Goal: Transaction & Acquisition: Download file/media

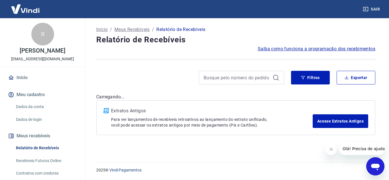
click html
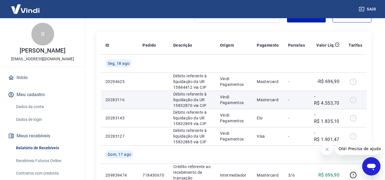
scroll to position [85, 0]
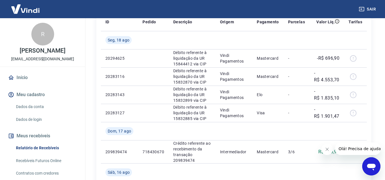
click at [325, 149] on icon "Fechar mensagem da empresa" at bounding box center [326, 149] width 5 height 5
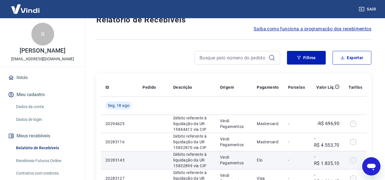
scroll to position [0, 0]
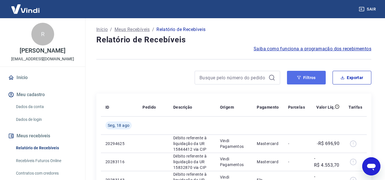
click at [315, 81] on button "Filtros" at bounding box center [306, 78] width 39 height 14
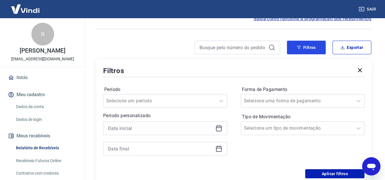
scroll to position [57, 0]
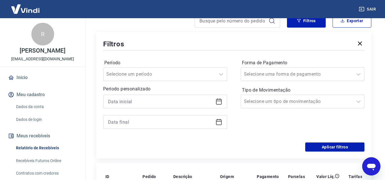
click at [219, 101] on icon at bounding box center [219, 101] width 6 height 1
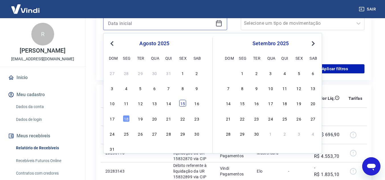
scroll to position [142, 0]
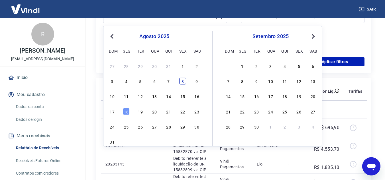
click at [182, 83] on div "8" at bounding box center [182, 81] width 7 height 7
click at [182, 83] on th "Descrição" at bounding box center [192, 91] width 47 height 18
type input "[DATE]"
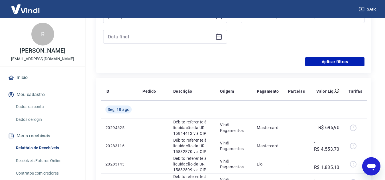
click at [219, 36] on icon at bounding box center [219, 36] width 6 height 1
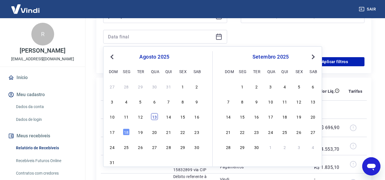
click at [158, 116] on div "10 11 12 13 14 15 16" at bounding box center [154, 117] width 93 height 8
click at [156, 116] on div "13" at bounding box center [154, 116] width 7 height 7
click at [156, 116] on td at bounding box center [153, 109] width 31 height 18
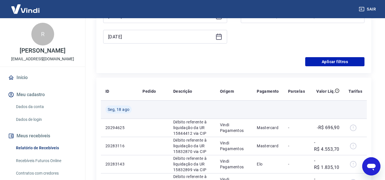
type input "[DATE]"
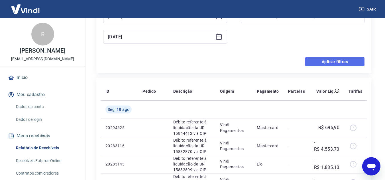
click at [331, 66] on button "Aplicar filtros" at bounding box center [334, 61] width 59 height 9
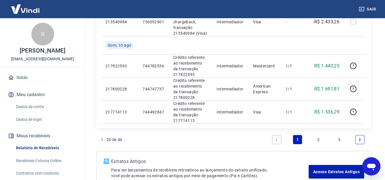
scroll to position [512, 0]
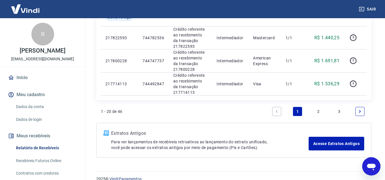
click at [322, 112] on link "2" at bounding box center [317, 111] width 9 height 9
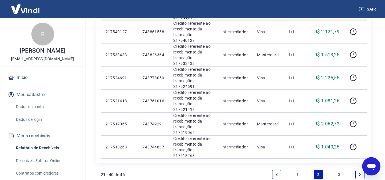
scroll to position [512, 0]
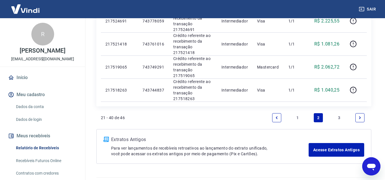
drag, startPoint x: 338, startPoint y: 118, endPoint x: 266, endPoint y: 86, distance: 78.4
click at [338, 118] on link "3" at bounding box center [338, 117] width 9 height 9
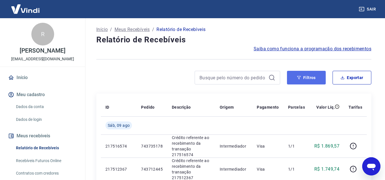
click at [297, 81] on button "Filtros" at bounding box center [306, 78] width 39 height 14
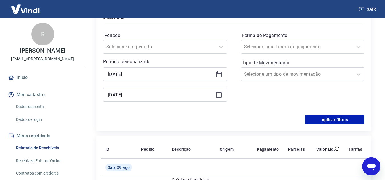
scroll to position [85, 0]
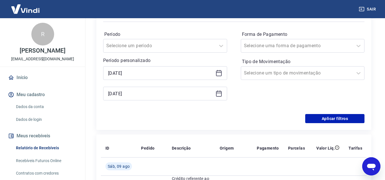
click at [217, 75] on icon at bounding box center [218, 73] width 7 height 7
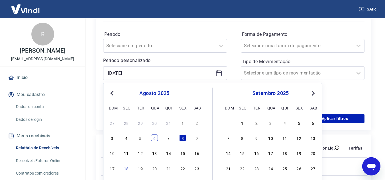
click at [155, 138] on div "6" at bounding box center [154, 138] width 7 height 7
type input "[DATE]"
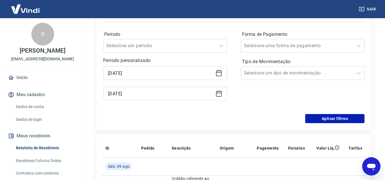
click at [318, 124] on div "Filtros Período Selecione um período Período personalizado Selected date: [DATE…" at bounding box center [233, 67] width 275 height 126
click at [321, 121] on button "Aplicar filtros" at bounding box center [334, 118] width 59 height 9
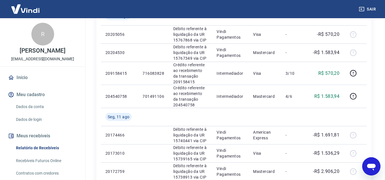
scroll to position [228, 0]
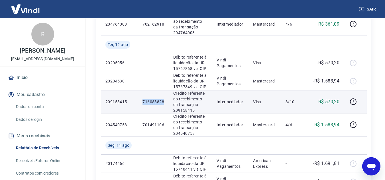
drag, startPoint x: 139, startPoint y: 99, endPoint x: 165, endPoint y: 100, distance: 25.9
click at [165, 100] on td "716083828" at bounding box center [153, 101] width 31 height 23
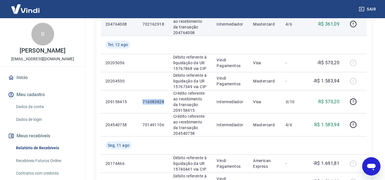
copy p "716083828"
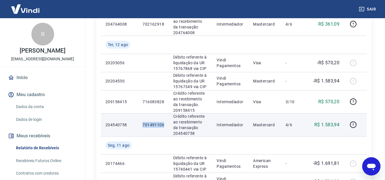
drag, startPoint x: 142, startPoint y: 124, endPoint x: 164, endPoint y: 124, distance: 21.6
click at [164, 124] on td "701491106" at bounding box center [153, 124] width 31 height 23
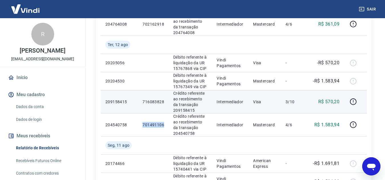
copy p "701491106"
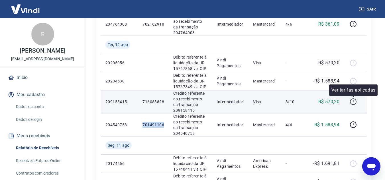
click at [352, 102] on icon "button" at bounding box center [352, 101] width 7 height 7
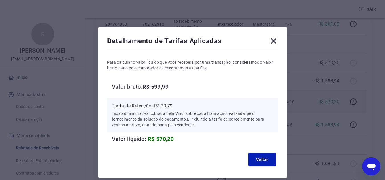
click at [273, 40] on icon at bounding box center [272, 40] width 5 height 5
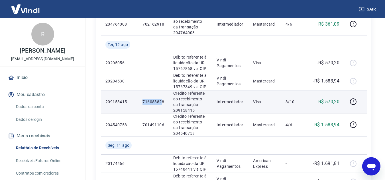
drag, startPoint x: 142, startPoint y: 101, endPoint x: 162, endPoint y: 101, distance: 19.9
click at [162, 101] on td "716083828" at bounding box center [153, 101] width 31 height 23
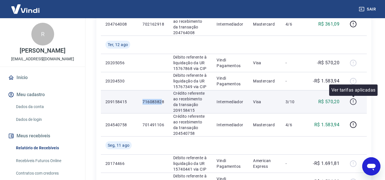
click at [351, 103] on icon "button" at bounding box center [353, 101] width 7 height 7
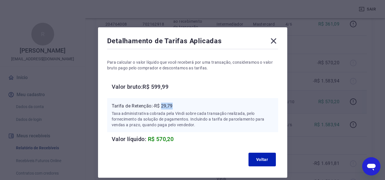
drag, startPoint x: 163, startPoint y: 108, endPoint x: 178, endPoint y: 108, distance: 15.9
click at [178, 108] on p "Tarifa de Retenção: -R$ 29,79" at bounding box center [193, 106] width 162 height 7
copy p "29,79"
click at [273, 42] on icon at bounding box center [272, 40] width 5 height 5
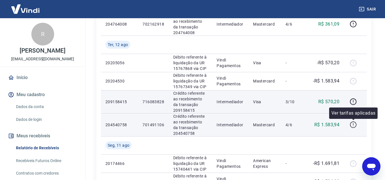
click at [354, 128] on icon "button" at bounding box center [352, 124] width 7 height 7
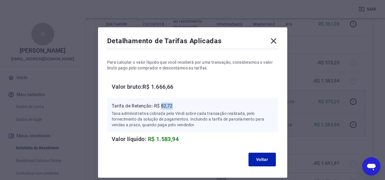
drag, startPoint x: 163, startPoint y: 105, endPoint x: 176, endPoint y: 105, distance: 13.7
click at [176, 105] on p "Tarifa de Retenção: -R$ 82,72" at bounding box center [193, 106] width 162 height 7
copy p "82,72"
click at [271, 40] on icon at bounding box center [273, 40] width 9 height 9
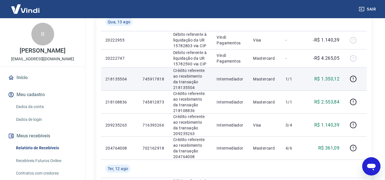
scroll to position [114, 0]
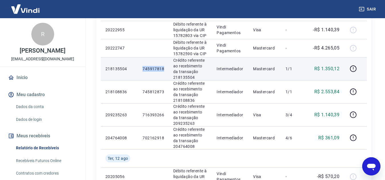
drag, startPoint x: 142, startPoint y: 70, endPoint x: 167, endPoint y: 70, distance: 24.2
click at [167, 70] on td "745917818" at bounding box center [153, 68] width 31 height 23
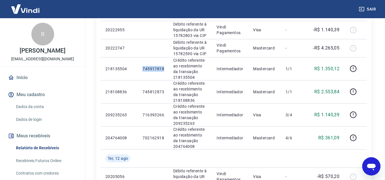
copy p "745917818"
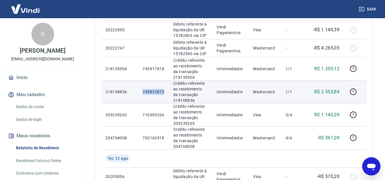
drag, startPoint x: 142, startPoint y: 93, endPoint x: 163, endPoint y: 93, distance: 21.4
click at [163, 93] on td "745812873" at bounding box center [153, 91] width 31 height 23
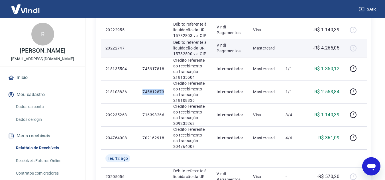
copy p "745812873"
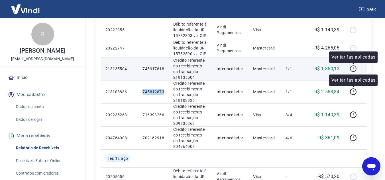
click at [354, 69] on icon "button" at bounding box center [352, 68] width 7 height 7
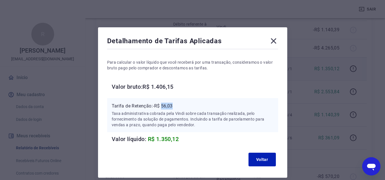
drag, startPoint x: 162, startPoint y: 104, endPoint x: 182, endPoint y: 104, distance: 20.8
click at [182, 104] on p "Tarifa de Retenção: -R$ 56,03" at bounding box center [193, 106] width 162 height 7
copy p "56,03"
click at [273, 42] on icon at bounding box center [273, 40] width 9 height 9
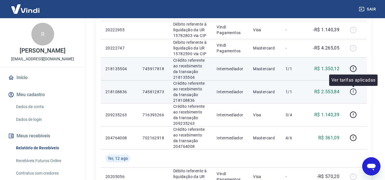
click at [355, 94] on icon "button" at bounding box center [352, 91] width 7 height 7
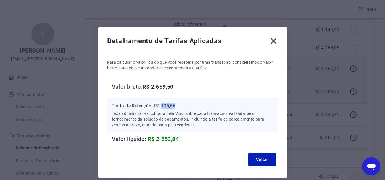
drag, startPoint x: 162, startPoint y: 104, endPoint x: 180, endPoint y: 105, distance: 18.3
click at [180, 105] on p "Tarifa de Retenção: -R$ 105,66" at bounding box center [193, 106] width 162 height 7
copy p "105,66"
click at [262, 157] on button "Voltar" at bounding box center [261, 160] width 27 height 14
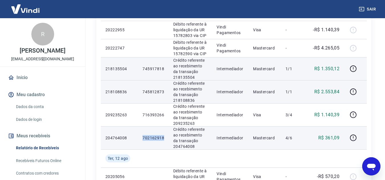
drag, startPoint x: 141, startPoint y: 138, endPoint x: 164, endPoint y: 139, distance: 23.7
click at [164, 139] on td "702162918" at bounding box center [153, 137] width 31 height 23
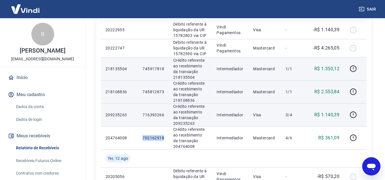
copy p "702162918"
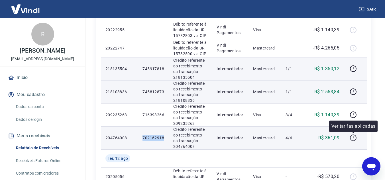
click at [353, 137] on icon "button" at bounding box center [352, 137] width 1 height 2
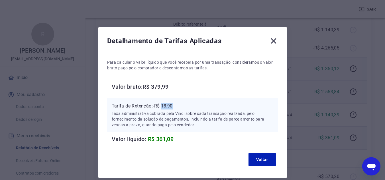
drag, startPoint x: 163, startPoint y: 107, endPoint x: 175, endPoint y: 108, distance: 12.6
click at [175, 108] on p "Tarifa de Retenção: -R$ 18,90" at bounding box center [193, 106] width 162 height 7
copy p "18,90"
click at [272, 43] on icon at bounding box center [273, 40] width 9 height 9
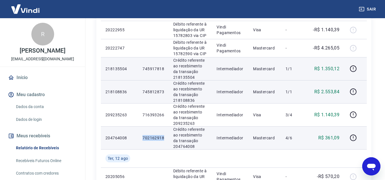
drag, startPoint x: 142, startPoint y: 138, endPoint x: 165, endPoint y: 139, distance: 22.8
click at [165, 139] on td "702162918" at bounding box center [153, 137] width 31 height 23
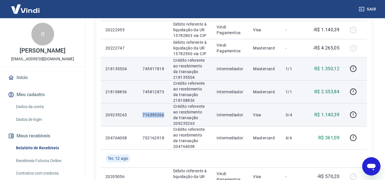
drag, startPoint x: 143, startPoint y: 115, endPoint x: 167, endPoint y: 116, distance: 23.9
click at [167, 116] on td "716393266" at bounding box center [153, 114] width 31 height 23
click at [354, 117] on icon "button" at bounding box center [352, 114] width 7 height 7
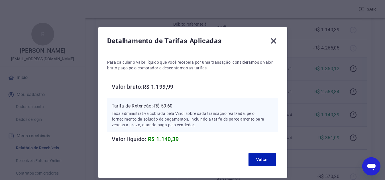
click at [272, 45] on icon at bounding box center [273, 40] width 9 height 9
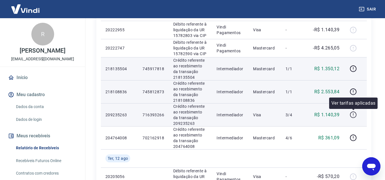
click at [352, 116] on icon "button" at bounding box center [352, 114] width 7 height 7
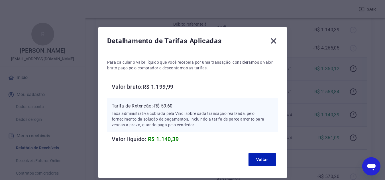
click at [271, 41] on icon at bounding box center [273, 40] width 9 height 9
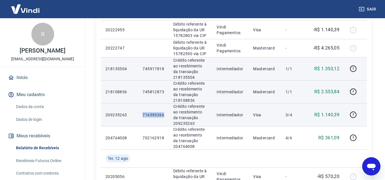
drag, startPoint x: 142, startPoint y: 115, endPoint x: 163, endPoint y: 114, distance: 21.1
click at [163, 114] on p "716393266" at bounding box center [153, 115] width 22 height 6
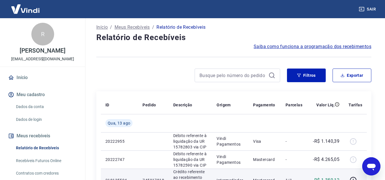
scroll to position [0, 0]
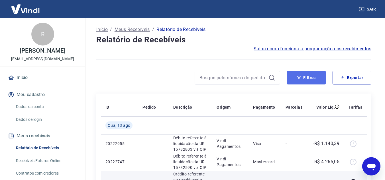
click at [311, 78] on button "Filtros" at bounding box center [306, 78] width 39 height 14
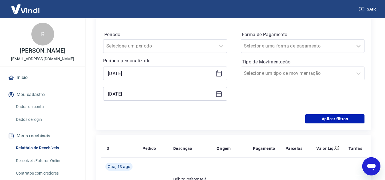
scroll to position [85, 0]
click at [222, 94] on icon at bounding box center [218, 93] width 7 height 7
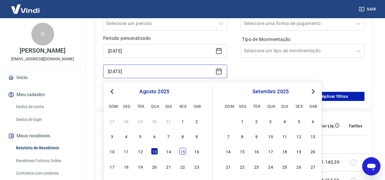
scroll to position [142, 0]
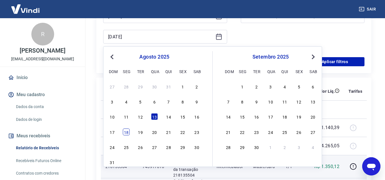
click at [129, 133] on div "18" at bounding box center [126, 132] width 7 height 7
click at [129, 133] on td "20222955" at bounding box center [119, 128] width 37 height 18
type input "[DATE]"
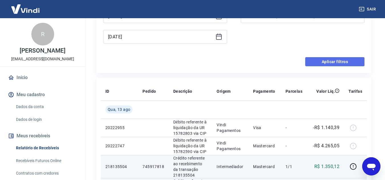
click at [341, 57] on button "Aplicar filtros" at bounding box center [334, 61] width 59 height 9
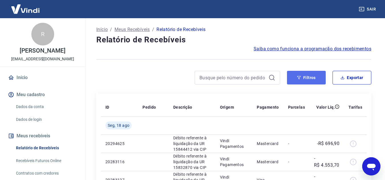
click at [312, 79] on button "Filtros" at bounding box center [306, 78] width 39 height 14
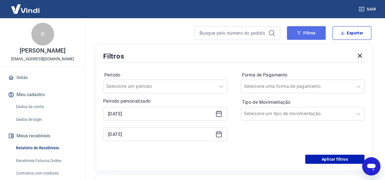
scroll to position [85, 0]
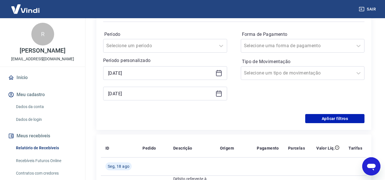
click at [219, 90] on icon at bounding box center [218, 93] width 7 height 7
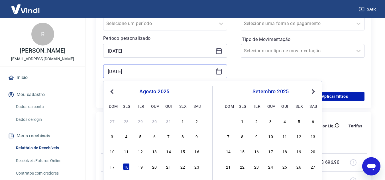
scroll to position [142, 0]
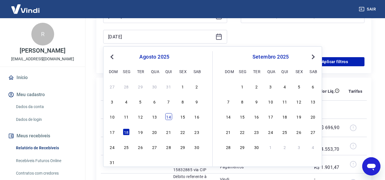
click at [172, 118] on div "14" at bounding box center [168, 116] width 7 height 7
click at [172, 118] on td at bounding box center [192, 109] width 47 height 18
type input "[DATE]"
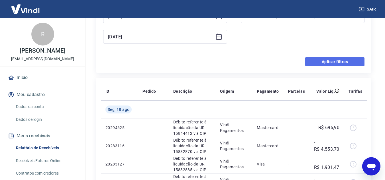
click at [307, 65] on button "Aplicar filtros" at bounding box center [334, 61] width 59 height 9
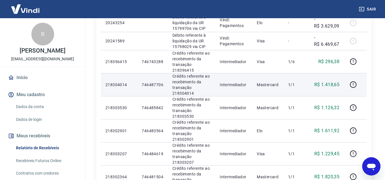
scroll to position [142, 0]
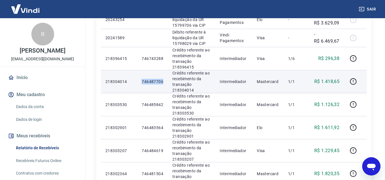
drag, startPoint x: 141, startPoint y: 81, endPoint x: 164, endPoint y: 82, distance: 22.8
click at [164, 82] on td "746487706" at bounding box center [152, 81] width 31 height 23
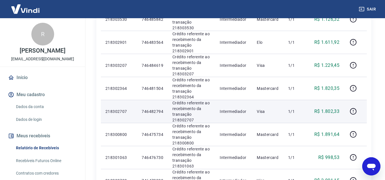
scroll to position [199, 0]
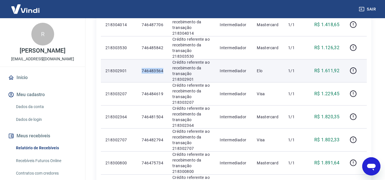
drag, startPoint x: 141, startPoint y: 71, endPoint x: 165, endPoint y: 71, distance: 23.9
click at [165, 71] on td "746483564" at bounding box center [152, 70] width 31 height 23
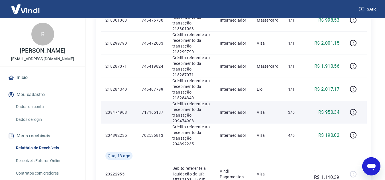
scroll to position [370, 0]
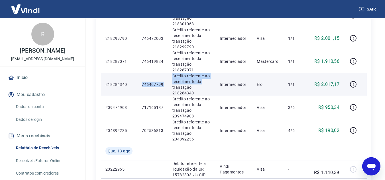
drag, startPoint x: 159, startPoint y: 85, endPoint x: 168, endPoint y: 85, distance: 9.1
click at [168, 85] on tr "218284340 746407799 Crédito referente ao recebimento da transação 218284340 Int…" at bounding box center [234, 84] width 266 height 23
click at [146, 84] on p "746407799" at bounding box center [152, 85] width 22 height 6
click at [140, 85] on td "746407799" at bounding box center [152, 84] width 31 height 23
drag, startPoint x: 141, startPoint y: 84, endPoint x: 166, endPoint y: 83, distance: 25.3
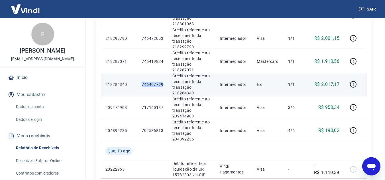
click at [166, 83] on td "746407799" at bounding box center [152, 84] width 31 height 23
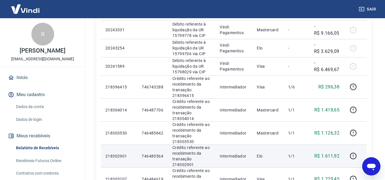
scroll to position [85, 0]
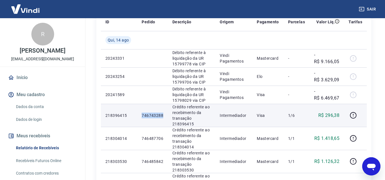
drag, startPoint x: 140, startPoint y: 113, endPoint x: 164, endPoint y: 115, distance: 24.0
click at [164, 115] on td "746743288" at bounding box center [152, 115] width 31 height 23
click at [351, 115] on icon "button" at bounding box center [352, 115] width 7 height 7
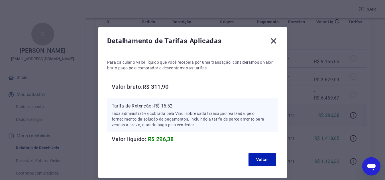
click at [272, 41] on icon at bounding box center [273, 40] width 9 height 9
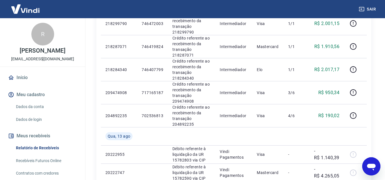
scroll to position [399, 0]
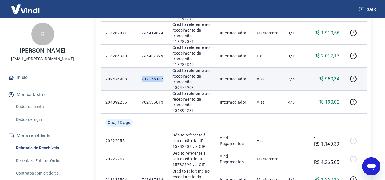
drag, startPoint x: 141, startPoint y: 79, endPoint x: 163, endPoint y: 77, distance: 22.0
click at [163, 77] on td "717165187" at bounding box center [152, 78] width 31 height 23
click at [349, 77] on button "button" at bounding box center [352, 79] width 9 height 9
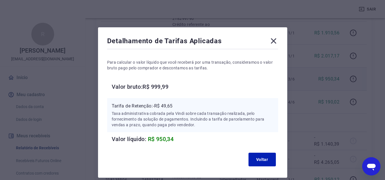
click at [273, 39] on icon at bounding box center [273, 40] width 9 height 9
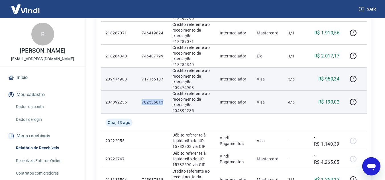
drag, startPoint x: 141, startPoint y: 104, endPoint x: 162, endPoint y: 104, distance: 21.6
click at [162, 104] on td "702536813" at bounding box center [152, 102] width 31 height 23
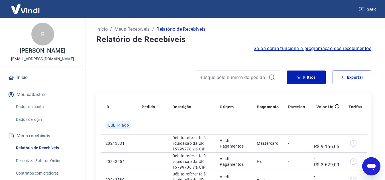
scroll to position [0, 0]
click at [350, 78] on button "Exportar" at bounding box center [351, 78] width 39 height 14
type input "[DATE]"
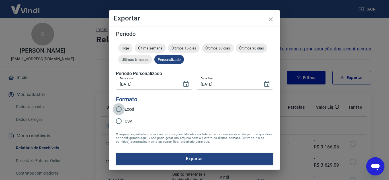
click at [122, 108] on input "Excel" at bounding box center [119, 109] width 12 height 12
radio input "true"
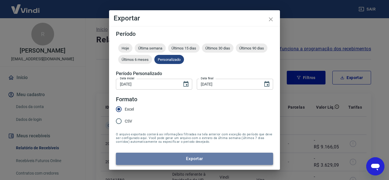
click at [191, 158] on button "Exportar" at bounding box center [194, 159] width 157 height 12
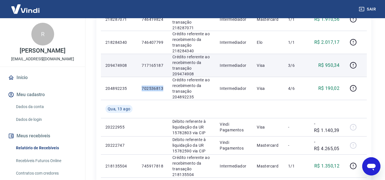
scroll to position [399, 0]
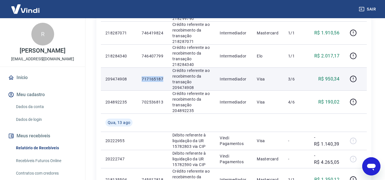
drag, startPoint x: 141, startPoint y: 78, endPoint x: 165, endPoint y: 79, distance: 23.7
click at [165, 79] on td "717165187" at bounding box center [152, 78] width 31 height 23
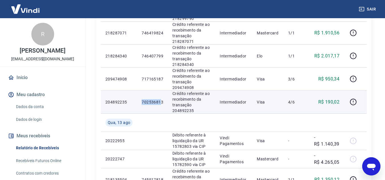
drag, startPoint x: 141, startPoint y: 103, endPoint x: 161, endPoint y: 105, distance: 20.6
click at [161, 105] on td "702536813" at bounding box center [152, 102] width 31 height 23
click at [139, 102] on td "702536813" at bounding box center [152, 102] width 31 height 23
drag, startPoint x: 141, startPoint y: 103, endPoint x: 163, endPoint y: 104, distance: 21.9
click at [163, 104] on td "702536813" at bounding box center [152, 102] width 31 height 23
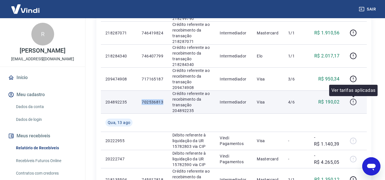
click at [354, 102] on icon "button" at bounding box center [352, 101] width 7 height 7
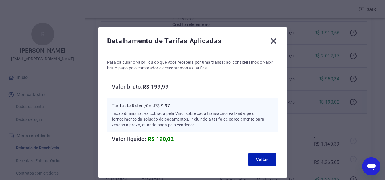
click at [274, 36] on icon at bounding box center [273, 40] width 9 height 9
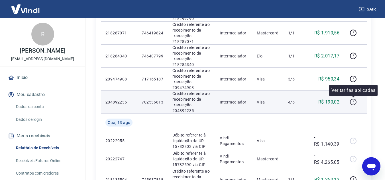
click at [354, 100] on icon "button" at bounding box center [352, 101] width 7 height 7
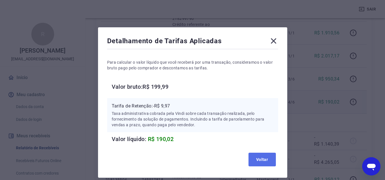
click at [270, 161] on button "Voltar" at bounding box center [261, 160] width 27 height 14
